Goal: Check status: Check status

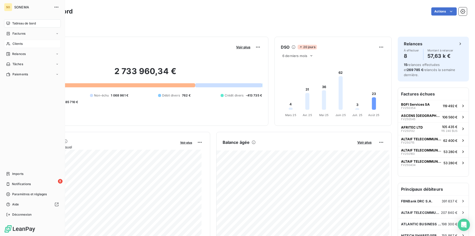
click at [21, 42] on span "Clients" at bounding box center [17, 43] width 10 height 5
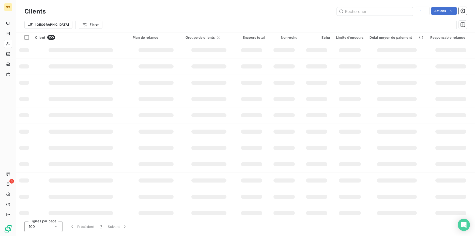
type input "ops"
click at [356, 13] on input "text" at bounding box center [375, 11] width 76 height 8
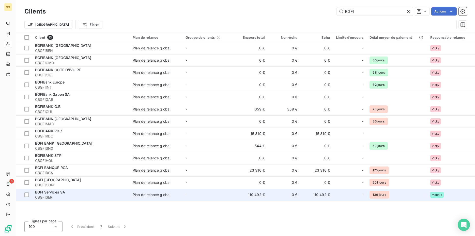
type input "BGFI"
click at [64, 190] on div "BGFI Services SA" at bounding box center [81, 191] width 92 height 5
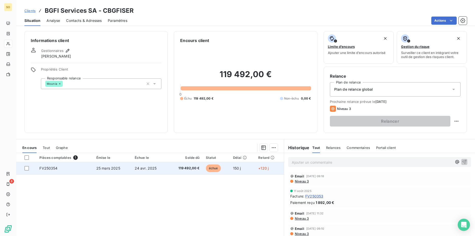
click at [55, 166] on td "FV250354" at bounding box center [64, 168] width 57 height 12
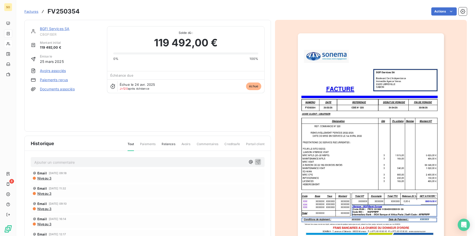
click at [390, 132] on img "button" at bounding box center [371, 136] width 146 height 207
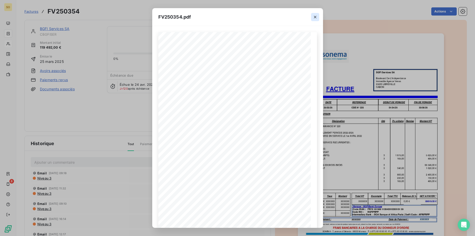
click at [313, 16] on icon "button" at bounding box center [315, 16] width 5 height 5
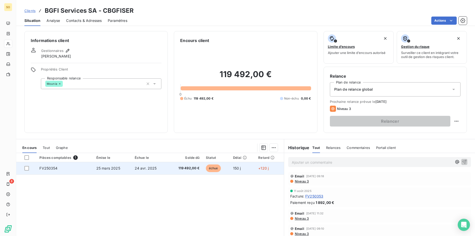
click at [56, 170] on span "FV250354" at bounding box center [48, 168] width 18 height 4
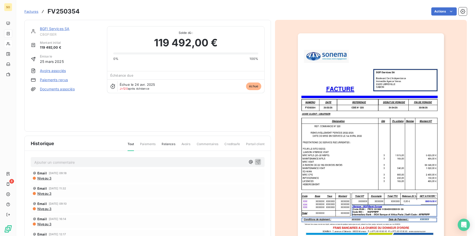
click at [358, 128] on img "button" at bounding box center [371, 136] width 146 height 207
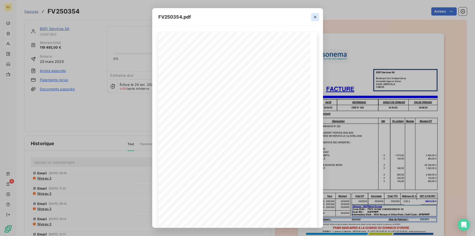
click at [317, 16] on icon "button" at bounding box center [315, 16] width 5 height 5
